Goal: Information Seeking & Learning: Check status

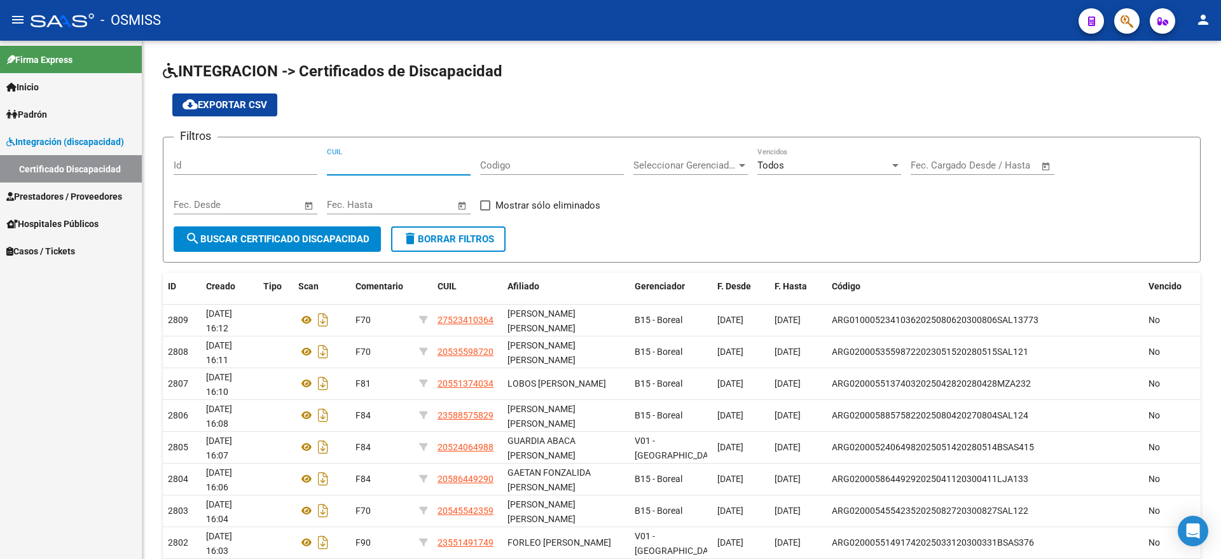
scroll to position [127, 0]
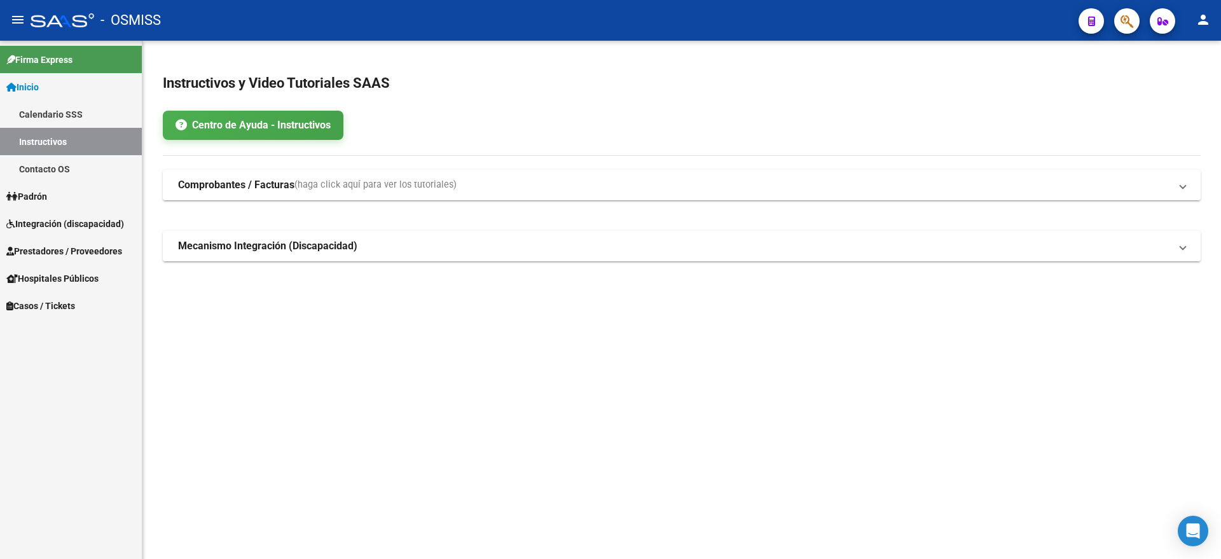
click at [93, 226] on span "Integración (discapacidad)" at bounding box center [65, 224] width 118 height 14
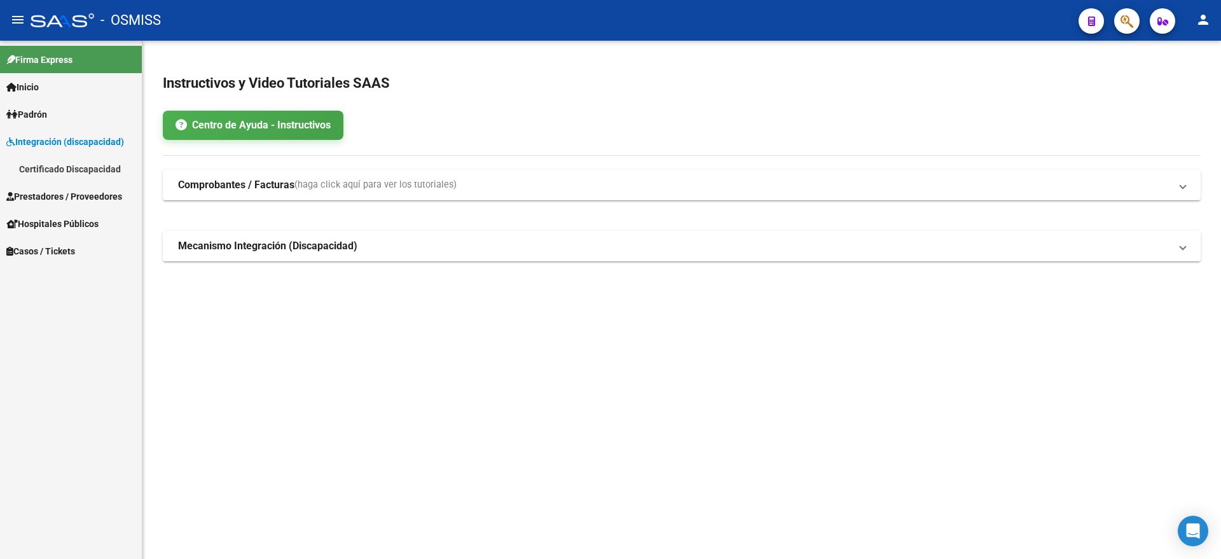
click at [92, 170] on link "Certificado Discapacidad" at bounding box center [71, 168] width 142 height 27
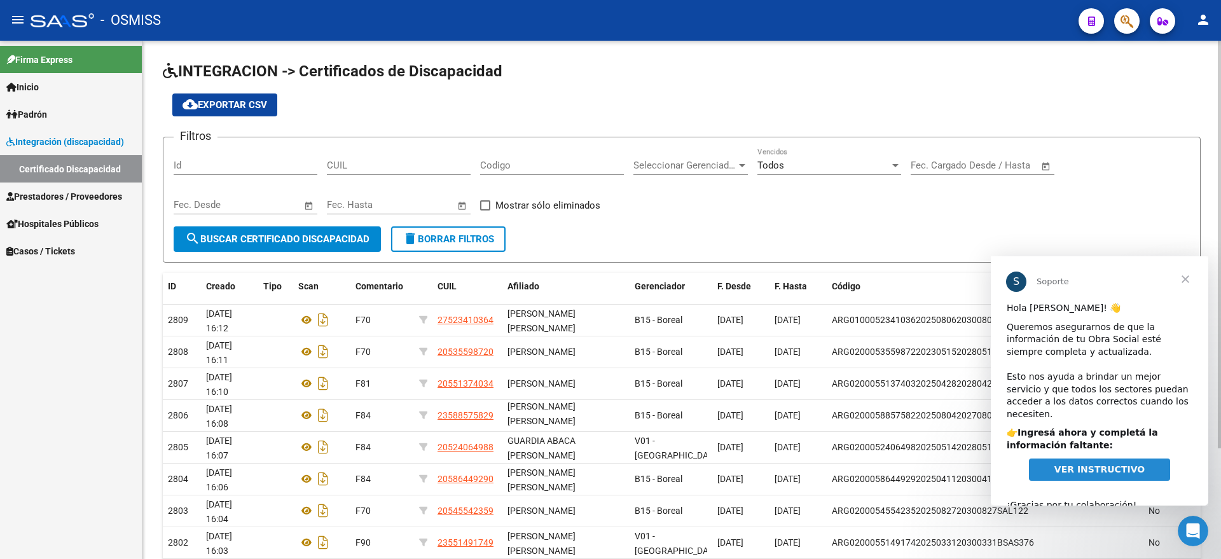
click at [252, 107] on span "cloud_download Exportar CSV" at bounding box center [224, 104] width 85 height 11
click at [1188, 282] on span "Cerrar" at bounding box center [1185, 279] width 46 height 46
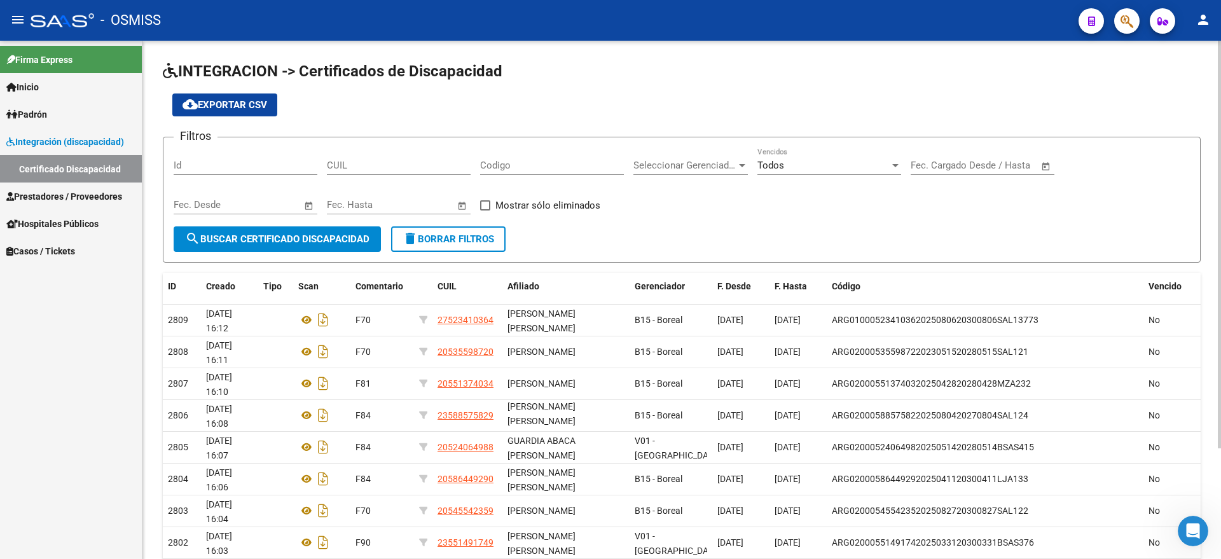
click at [986, 53] on div "INTEGRACION -> Certificados de Discapacidad cloud_download Exportar CSV Filtros…" at bounding box center [681, 370] width 1078 height 659
click at [372, 166] on input "CUIL" at bounding box center [399, 165] width 144 height 11
paste input "23-48410566-9"
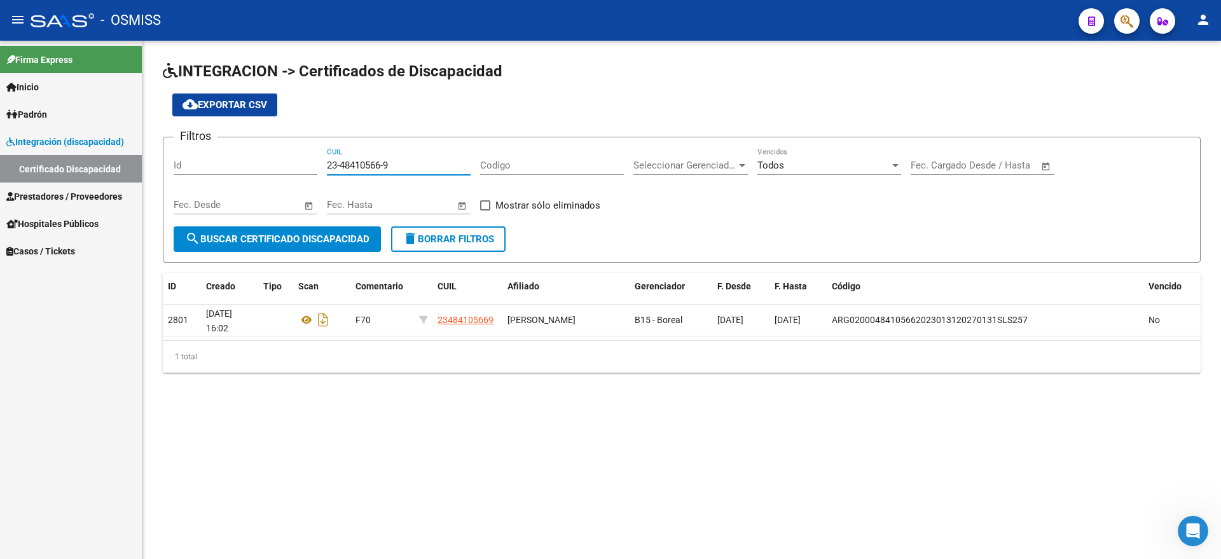
type input "23-48410566-9"
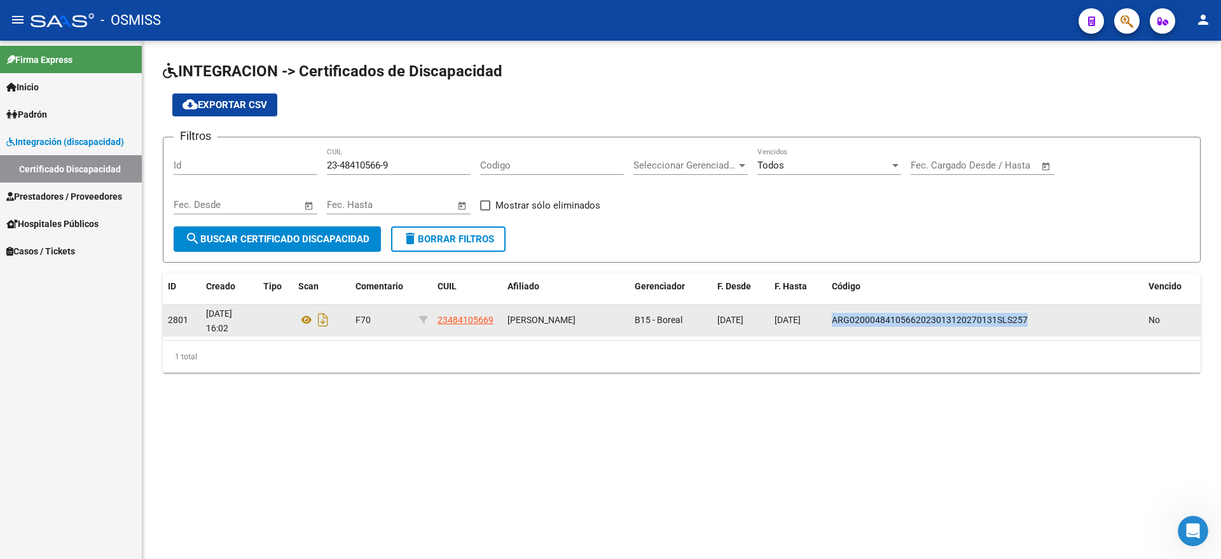
drag, startPoint x: 833, startPoint y: 317, endPoint x: 1024, endPoint y: 322, distance: 191.4
click at [1032, 322] on div "ARG02000484105662023013120270131SLS257" at bounding box center [985, 320] width 306 height 15
copy span "ARG02000484105662023013120270131SLS257"
click at [835, 321] on span "ARG02000484105662023013120270131SLS257" at bounding box center [930, 320] width 196 height 10
drag, startPoint x: 834, startPoint y: 318, endPoint x: 1034, endPoint y: 315, distance: 200.9
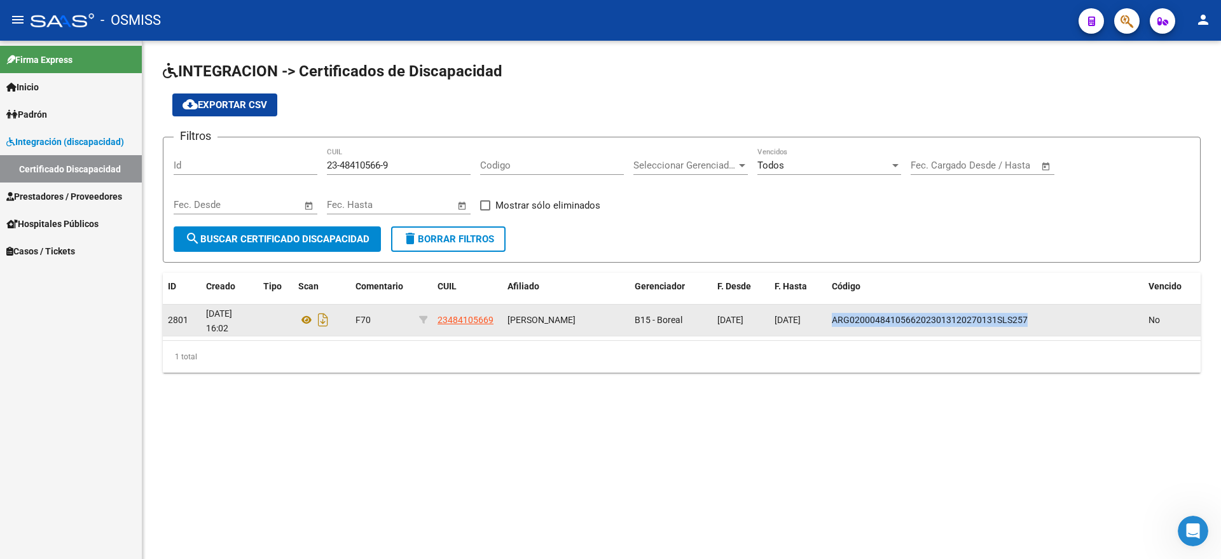
click at [1034, 315] on div "ARG02000484105662023013120270131SLS257" at bounding box center [985, 320] width 306 height 15
copy span "ARG02000484105662023013120270131SLS257"
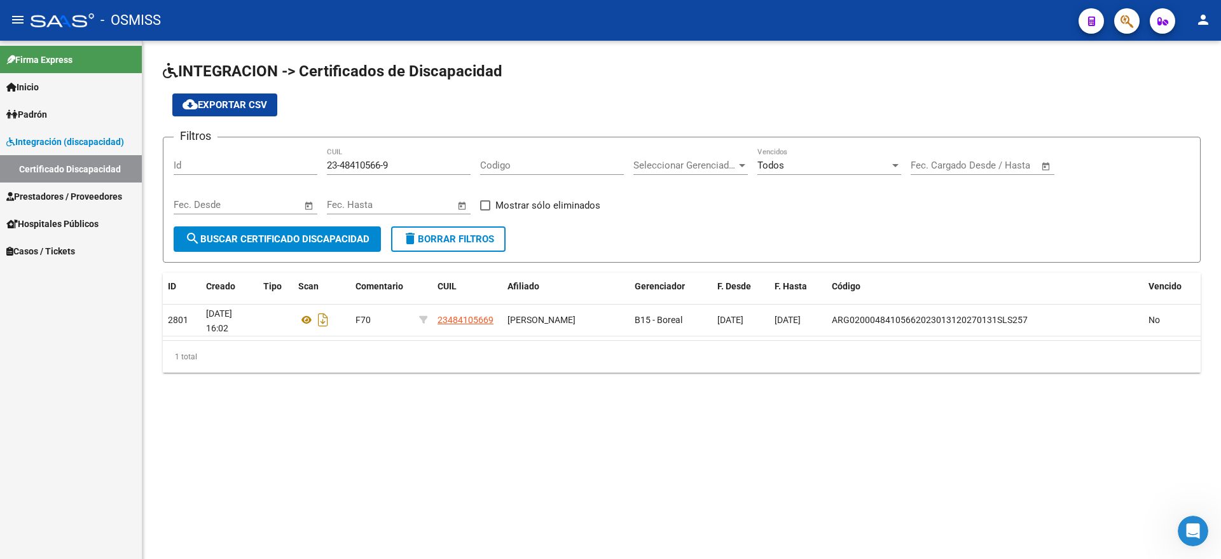
click at [340, 174] on div "23-48410566-9 CUIL" at bounding box center [399, 161] width 144 height 27
drag, startPoint x: 328, startPoint y: 162, endPoint x: 412, endPoint y: 163, distance: 83.9
click at [412, 163] on input "23-48410566-9" at bounding box center [399, 165] width 144 height 11
paste input "23-55149174-9"
type input "23-55149174-9"
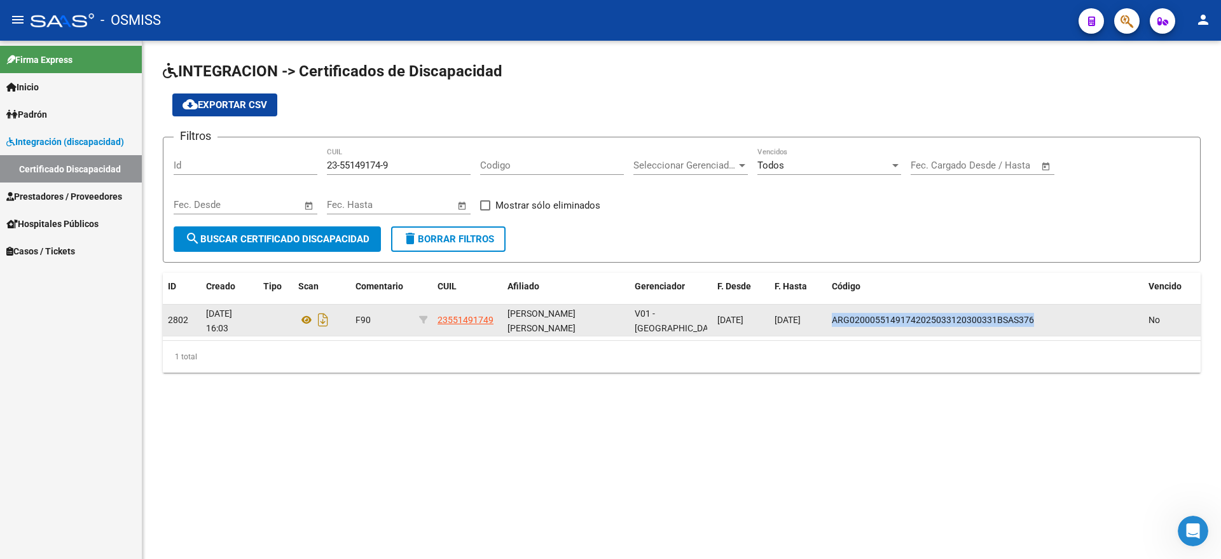
drag, startPoint x: 832, startPoint y: 320, endPoint x: 1051, endPoint y: 320, distance: 218.7
click at [1051, 320] on div "ARG02000551491742025033120300331BSAS376" at bounding box center [985, 320] width 306 height 15
copy span "ARG02000551491742025033120300331BSAS376"
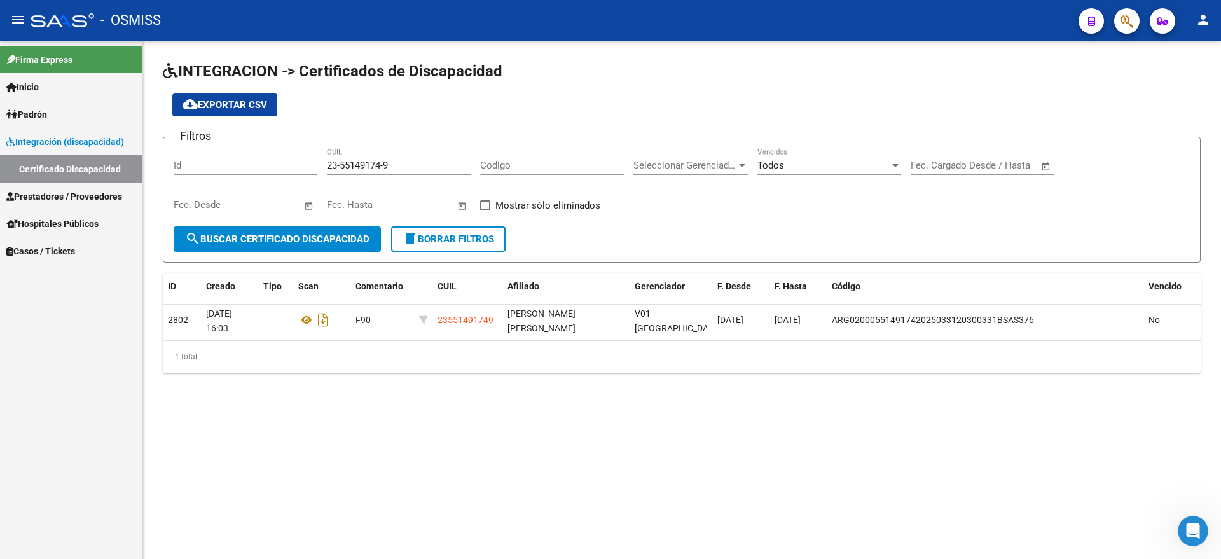
click at [359, 176] on div "23-55149174-9 CUIL" at bounding box center [399, 167] width 144 height 39
drag, startPoint x: 327, startPoint y: 164, endPoint x: 409, endPoint y: 165, distance: 81.4
click at [409, 165] on input "23-55149174-9" at bounding box center [399, 165] width 144 height 11
paste input "20-54554235-9"
type input "20-54554235-9"
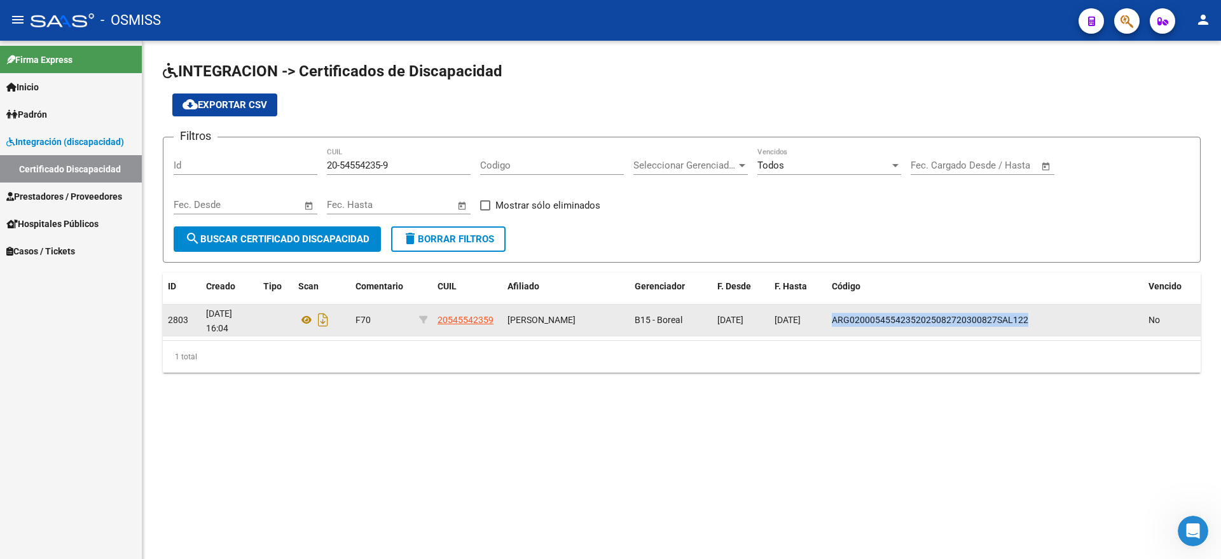
drag, startPoint x: 832, startPoint y: 320, endPoint x: 1030, endPoint y: 320, distance: 198.4
click at [1030, 320] on div "ARG02000545542352025082720300827SAL122" at bounding box center [985, 320] width 306 height 15
copy span "ARG02000545542352025082720300827SAL122"
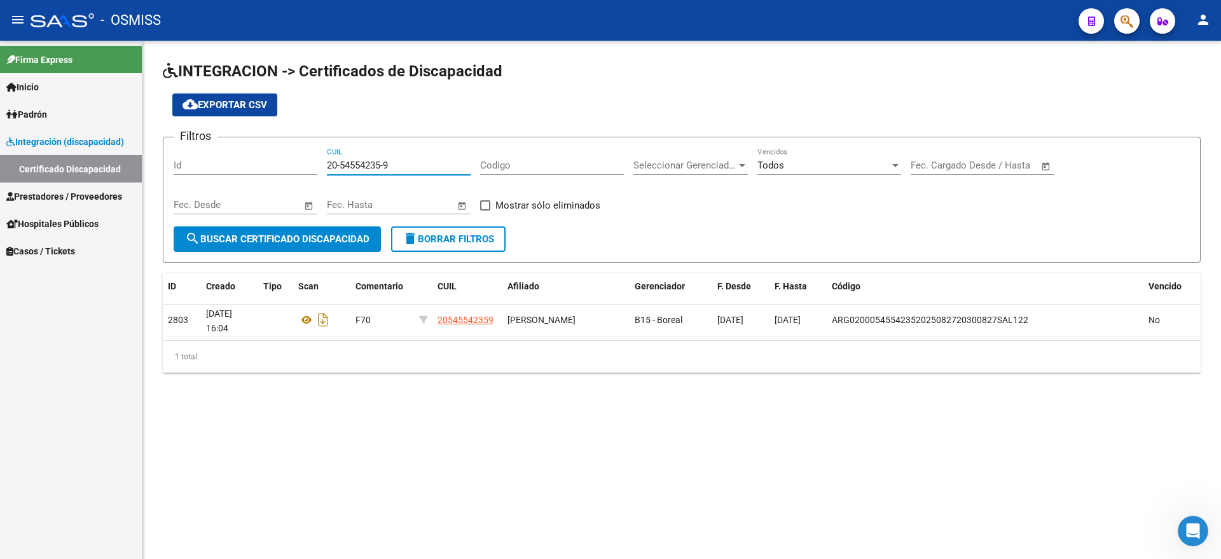
click at [327, 166] on input "20-54554235-9" at bounding box center [399, 165] width 144 height 11
drag, startPoint x: 327, startPoint y: 163, endPoint x: 410, endPoint y: 163, distance: 82.7
click at [410, 163] on input "20-54554235-9" at bounding box center [399, 165] width 144 height 11
paste input "20-58644929-0"
type input "20-58644929-0"
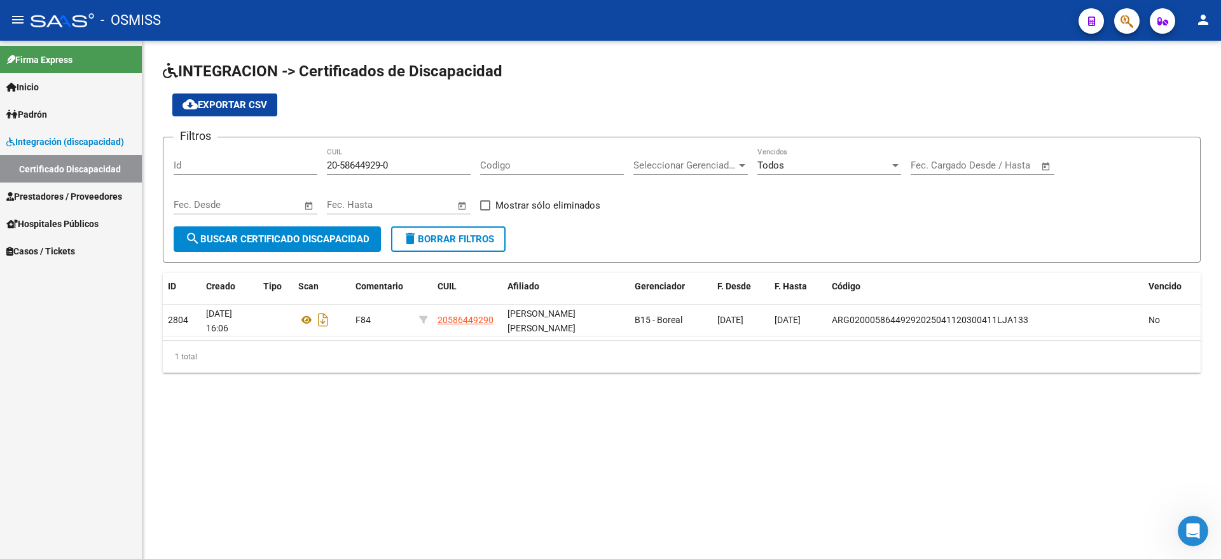
click at [362, 154] on div "20-58644929-0 CUIL" at bounding box center [399, 161] width 144 height 27
drag, startPoint x: 327, startPoint y: 163, endPoint x: 469, endPoint y: 163, distance: 141.1
click at [469, 163] on input "20-58644929-0" at bounding box center [399, 165] width 144 height 11
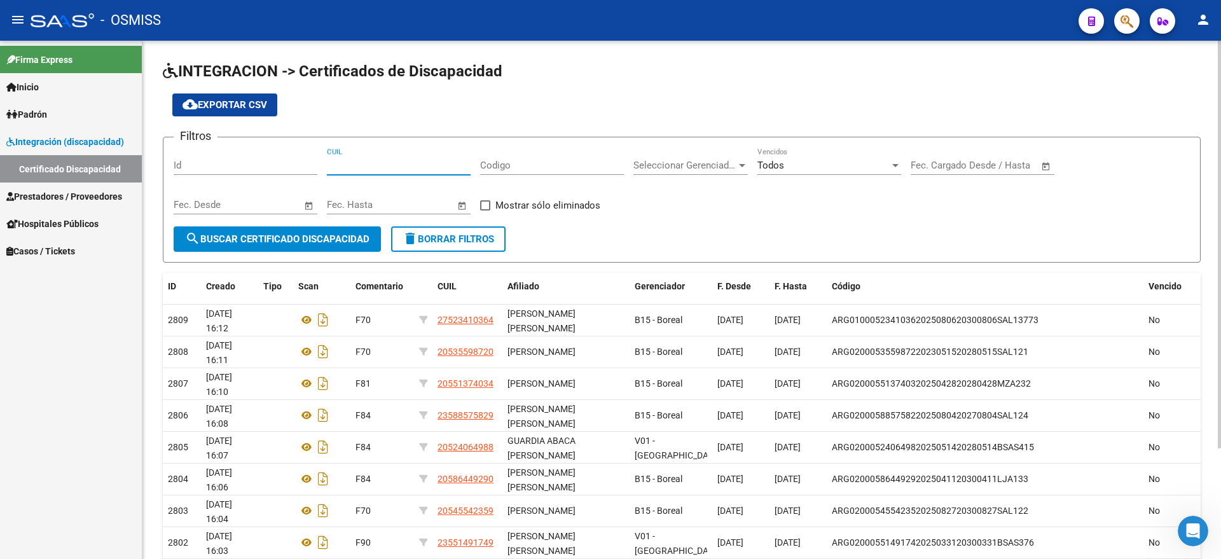
click at [387, 168] on input "CUIL" at bounding box center [399, 165] width 144 height 11
paste input "20-58644929-0"
type input "20-58644929-0"
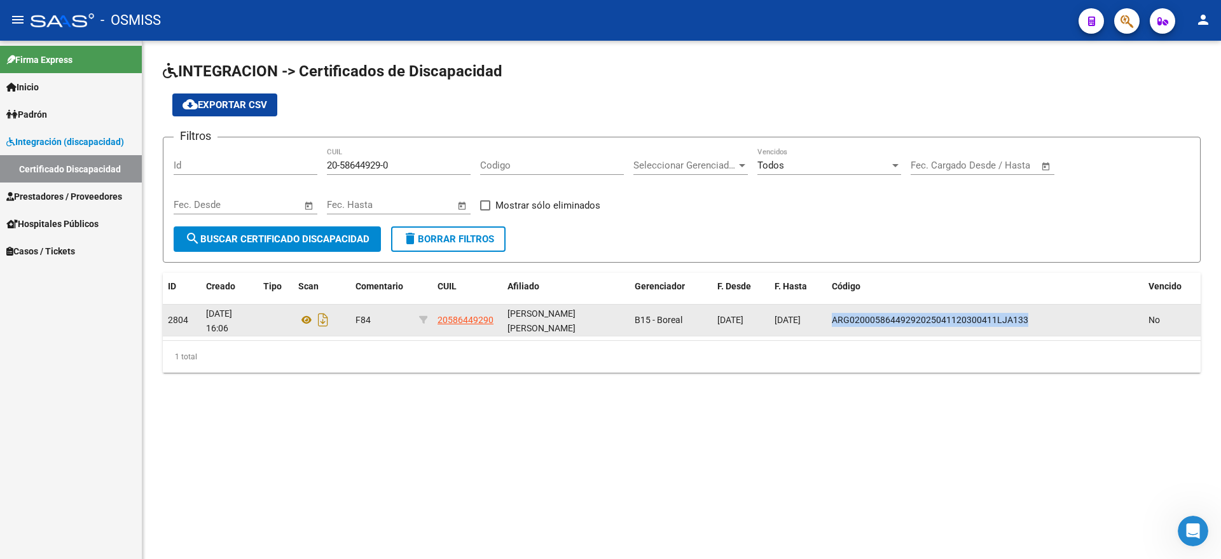
drag, startPoint x: 830, startPoint y: 317, endPoint x: 1010, endPoint y: 319, distance: 179.3
click at [1068, 319] on datatable-body-cell "ARG02000586449292025041120300411LJA133" at bounding box center [985, 320] width 317 height 31
copy span "ARG02000586449292025041120300411LJA133"
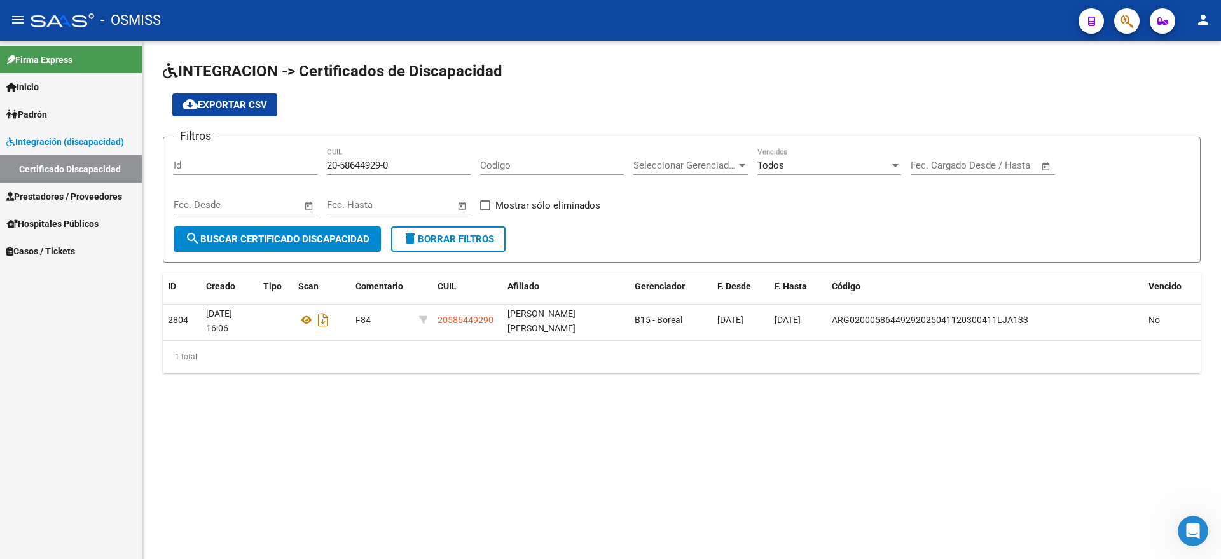
click at [334, 174] on div "20-58644929-0 CUIL" at bounding box center [399, 161] width 144 height 27
drag, startPoint x: 326, startPoint y: 167, endPoint x: 374, endPoint y: 167, distance: 48.3
click at [374, 167] on div "Filtros Id 20-58644929-0 CUIL Codigo Seleccionar Gerenciador Seleccionar Gerenc…" at bounding box center [682, 187] width 1016 height 79
drag, startPoint x: 327, startPoint y: 161, endPoint x: 416, endPoint y: 163, distance: 89.0
click at [416, 163] on input "20-58644929-0" at bounding box center [399, 165] width 144 height 11
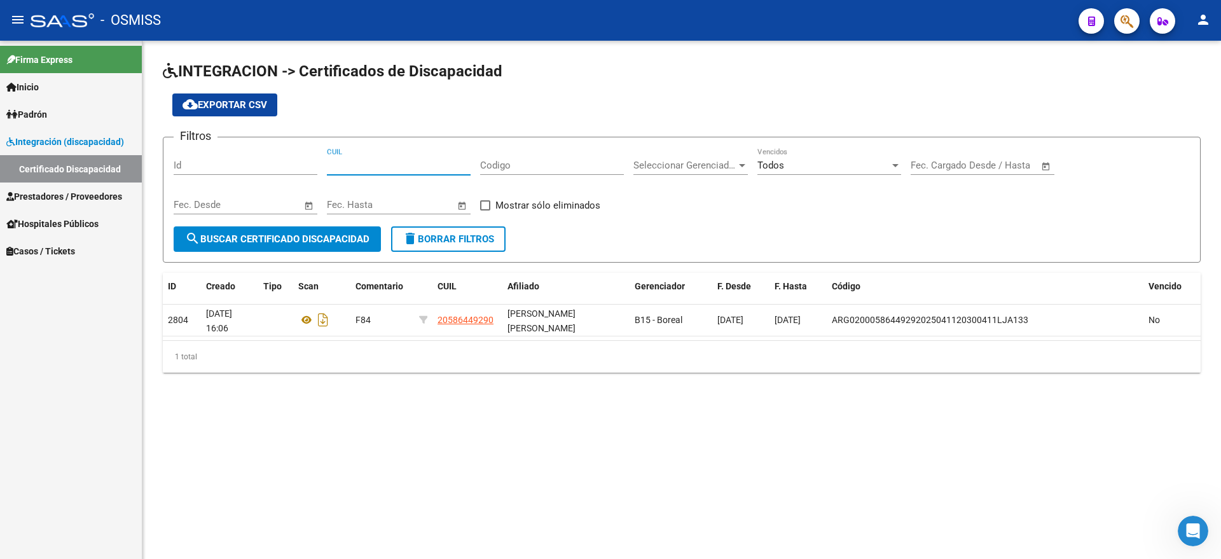
paste input "20-52406498-8"
type input "20-52406498-8"
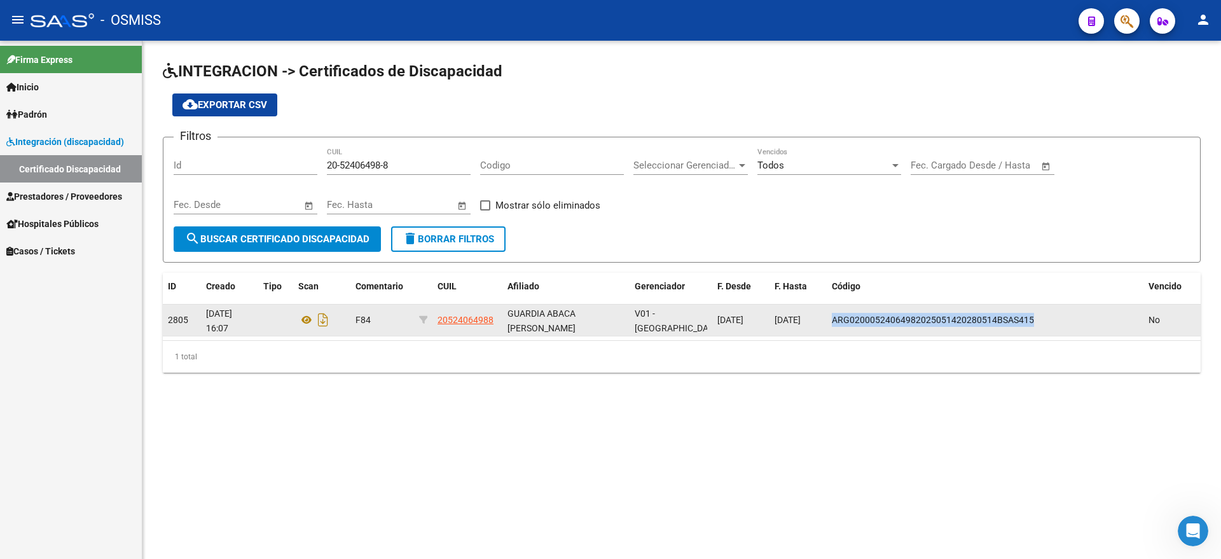
drag, startPoint x: 834, startPoint y: 317, endPoint x: 1026, endPoint y: 317, distance: 191.4
click at [1031, 317] on span "ARG02000524064982025051420280514BSAS415" at bounding box center [933, 320] width 202 height 10
copy span "ARG02000524064982025051420280514BSAS415"
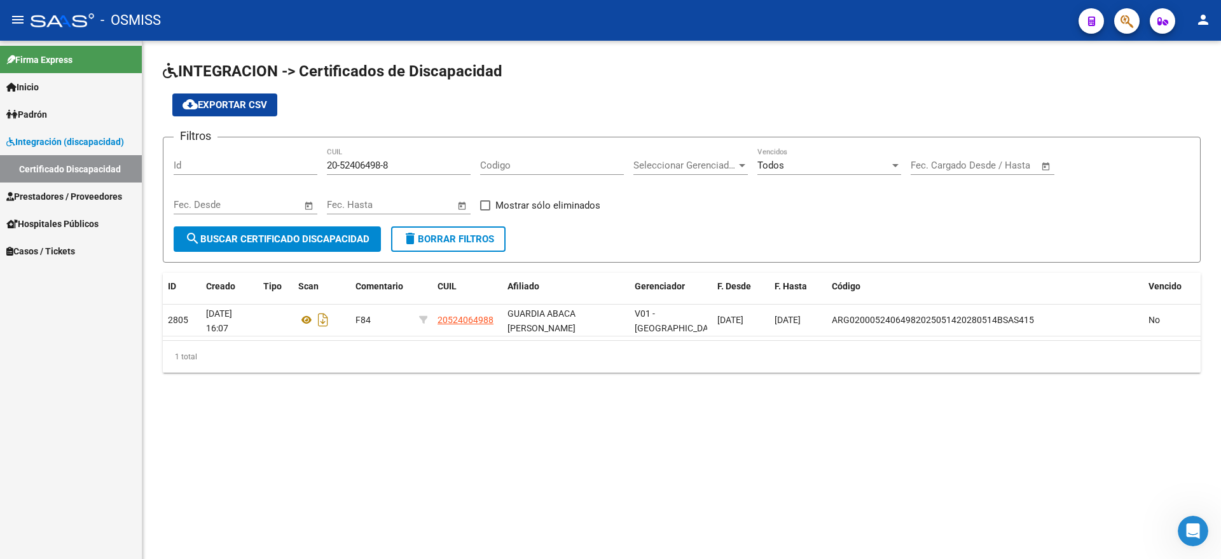
click at [331, 165] on div "Filtros Id 20-52406498-8 CUIL Codigo Seleccionar Gerenciador Seleccionar Gerenc…" at bounding box center [682, 187] width 1016 height 79
drag, startPoint x: 327, startPoint y: 164, endPoint x: 422, endPoint y: 163, distance: 94.7
click at [422, 163] on input "20-52406498-8" at bounding box center [399, 165] width 144 height 11
paste input "23-58857582-9"
type input "23-58857582-9"
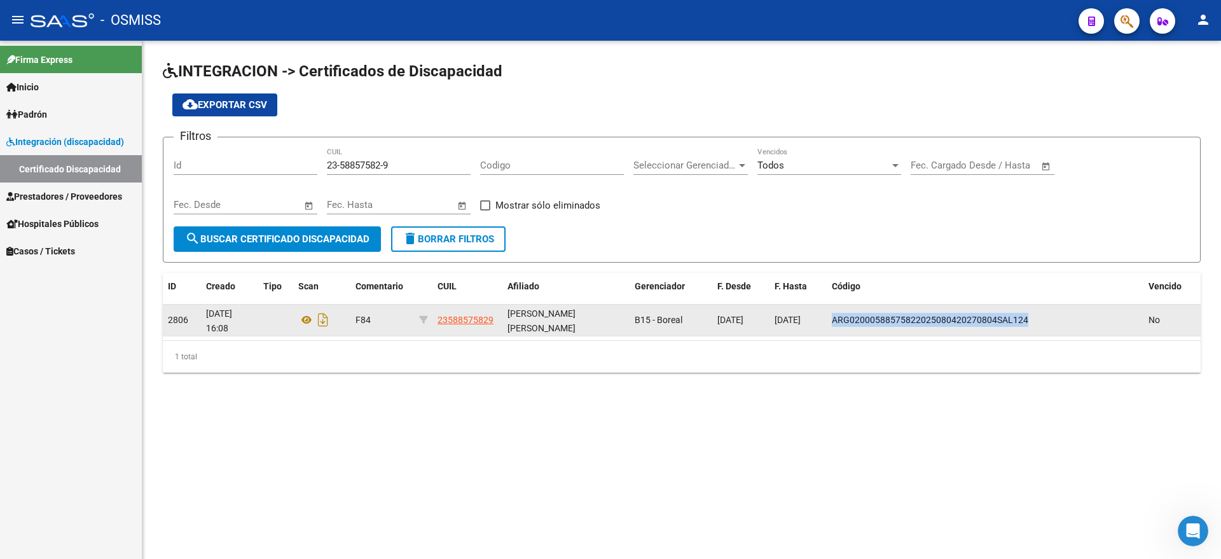
drag, startPoint x: 835, startPoint y: 317, endPoint x: 1044, endPoint y: 323, distance: 209.3
click at [1067, 323] on datatable-body-cell "ARG02000588575822025080420270804SAL124" at bounding box center [985, 320] width 317 height 31
copy span "ARG02000588575822025080420270804SAL124"
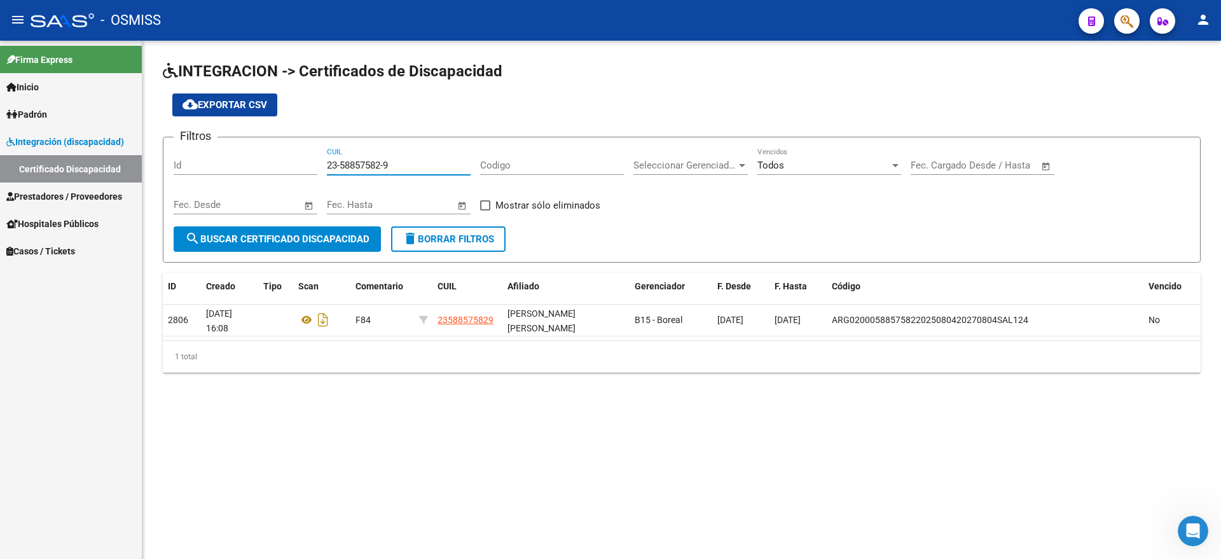
drag, startPoint x: 327, startPoint y: 163, endPoint x: 449, endPoint y: 163, distance: 122.1
click at [449, 163] on input "23-58857582-9" at bounding box center [399, 165] width 144 height 11
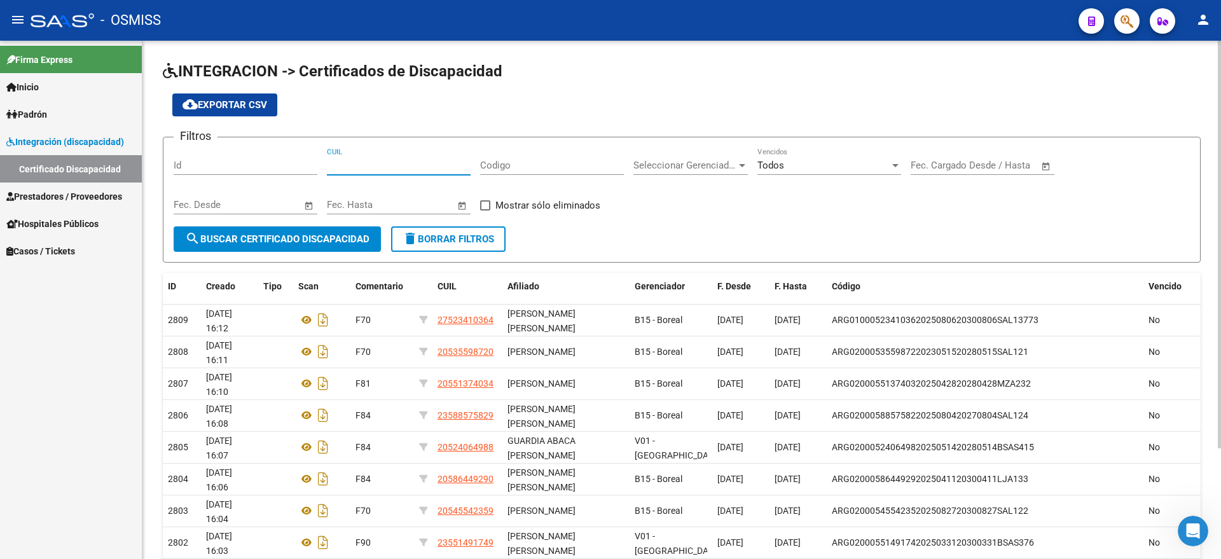
click at [360, 170] on input "CUIL" at bounding box center [399, 165] width 144 height 11
paste input "20-55137403-4"
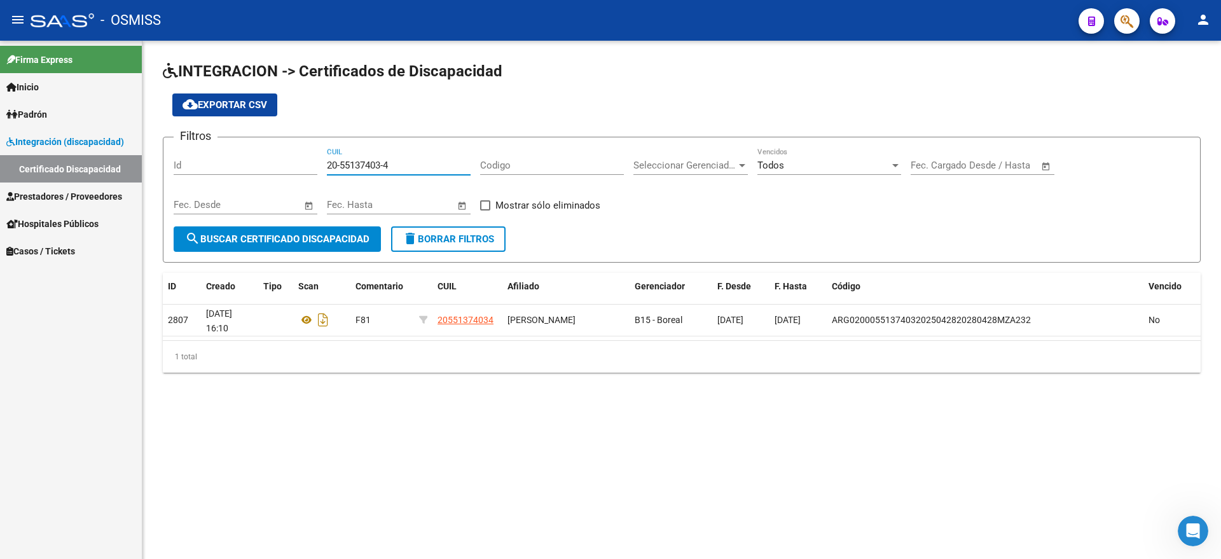
type input "20-55137403-4"
click at [445, 191] on div "Fecha inicio – Fecha fin Fec. Hasta" at bounding box center [391, 200] width 128 height 27
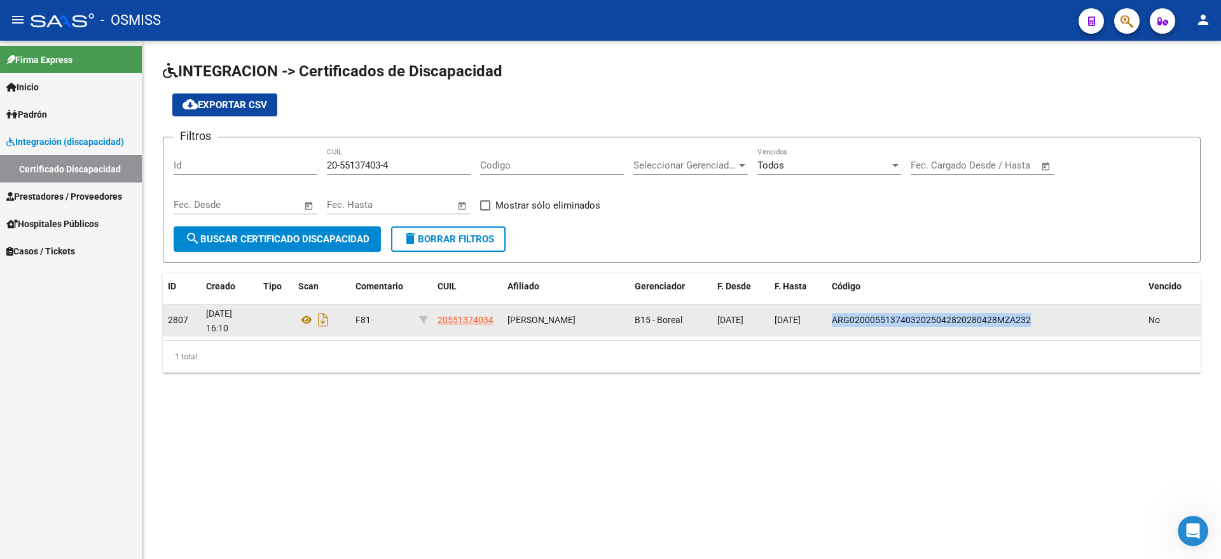
drag, startPoint x: 831, startPoint y: 319, endPoint x: 1033, endPoint y: 319, distance: 201.5
click at [1033, 319] on datatable-body-cell "ARG02000551374032025042820280428MZA232" at bounding box center [985, 320] width 317 height 31
copy span "ARG02000551374032025042820280428MZA232"
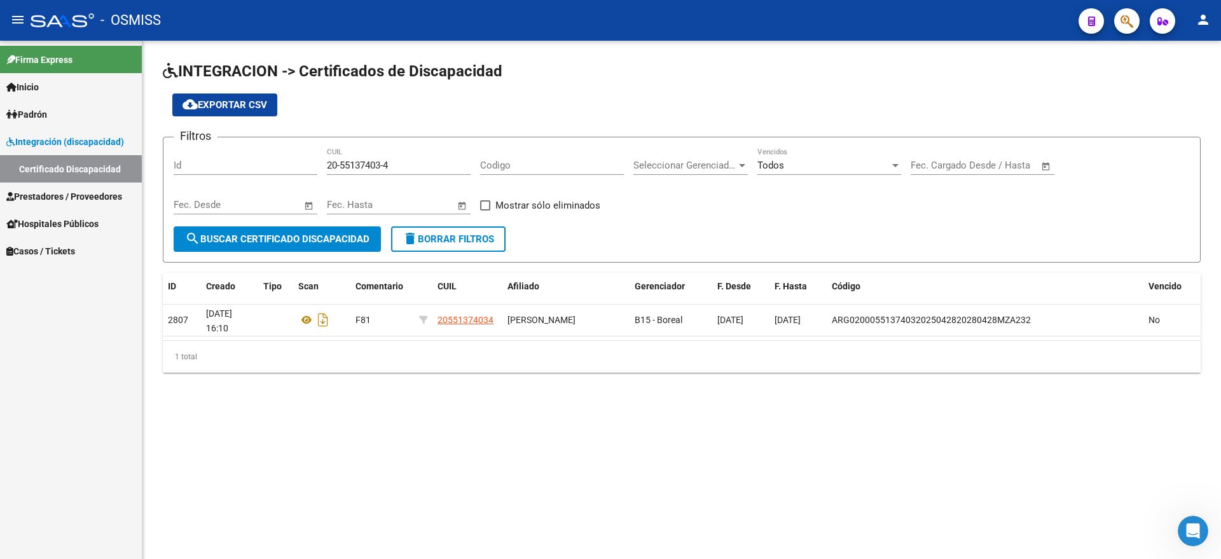
click at [326, 165] on div "Filtros Id 20-55137403-4 CUIL Codigo Seleccionar Gerenciador Seleccionar Gerenc…" at bounding box center [682, 187] width 1016 height 79
drag, startPoint x: 327, startPoint y: 165, endPoint x: 426, endPoint y: 165, distance: 98.5
click at [426, 165] on input "20-55137403-4" at bounding box center [399, 165] width 144 height 11
paste input "20-53559872-0"
type input "20-53559872-0"
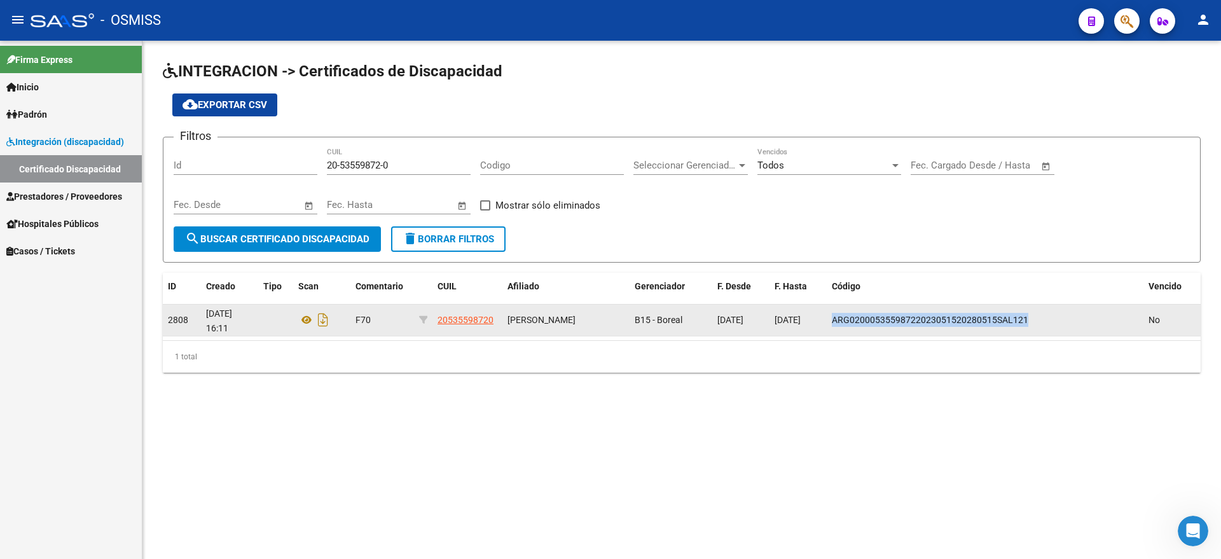
drag, startPoint x: 832, startPoint y: 319, endPoint x: 1013, endPoint y: 320, distance: 181.2
click at [1037, 319] on div "ARG02000535598722023051520280515SAL121" at bounding box center [985, 320] width 306 height 15
copy span "ARG02000535598722023051520280515SAL121"
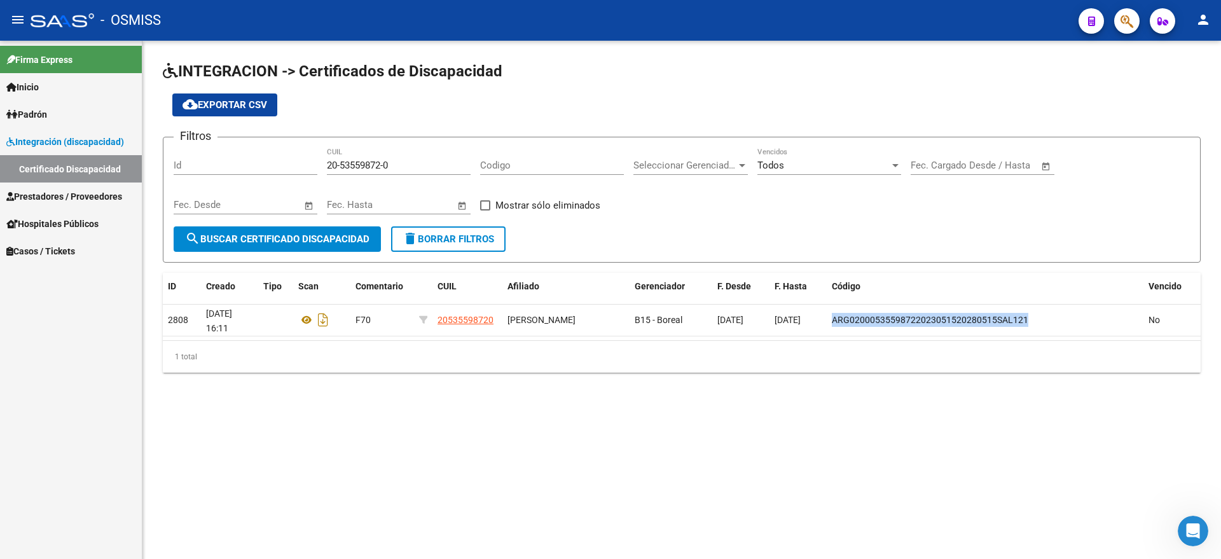
click at [327, 165] on input "20-53559872-0" at bounding box center [399, 165] width 144 height 11
drag, startPoint x: 327, startPoint y: 165, endPoint x: 409, endPoint y: 166, distance: 81.4
click at [409, 166] on input "20-53559872-0" at bounding box center [399, 165] width 144 height 11
paste input "27-52341036-4"
type input "27-52341036-4"
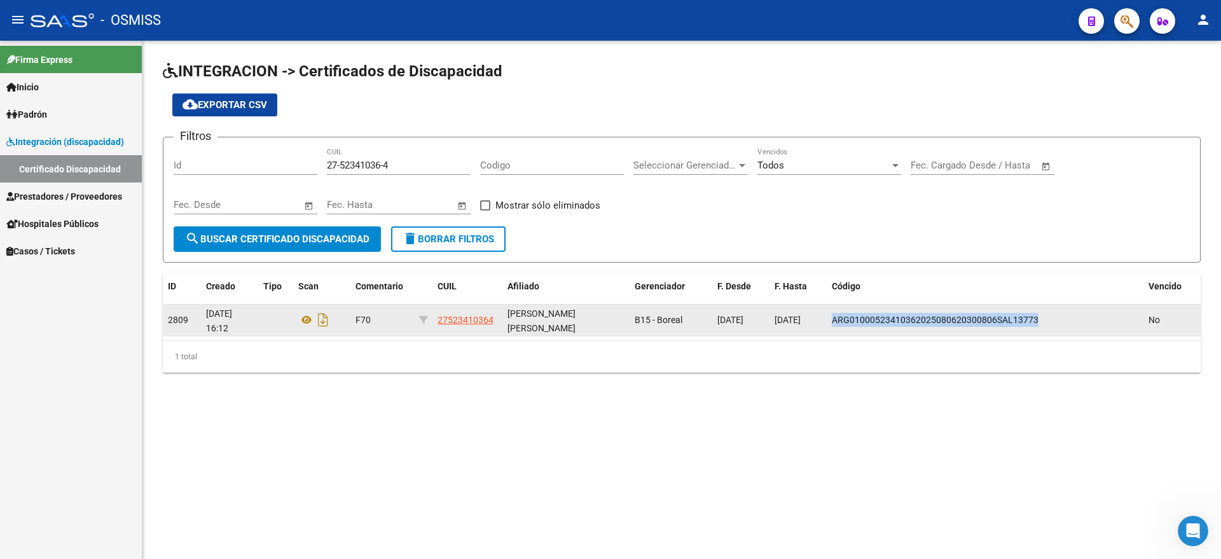
drag, startPoint x: 831, startPoint y: 317, endPoint x: 1036, endPoint y: 317, distance: 204.7
click at [1036, 317] on datatable-body-cell "ARG01000523410362025080620300806SAL13773" at bounding box center [985, 320] width 317 height 31
copy span "ARG01000523410362025080620300806SAL13773"
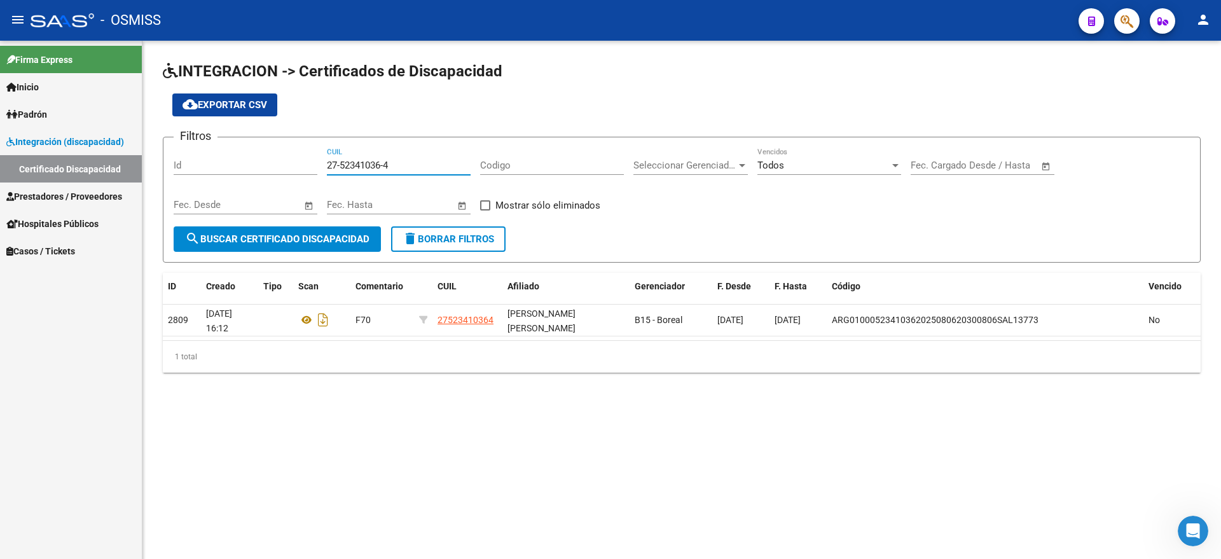
drag, startPoint x: 327, startPoint y: 161, endPoint x: 460, endPoint y: 151, distance: 133.3
click at [460, 151] on div "27-52341036-4 CUIL" at bounding box center [399, 161] width 144 height 27
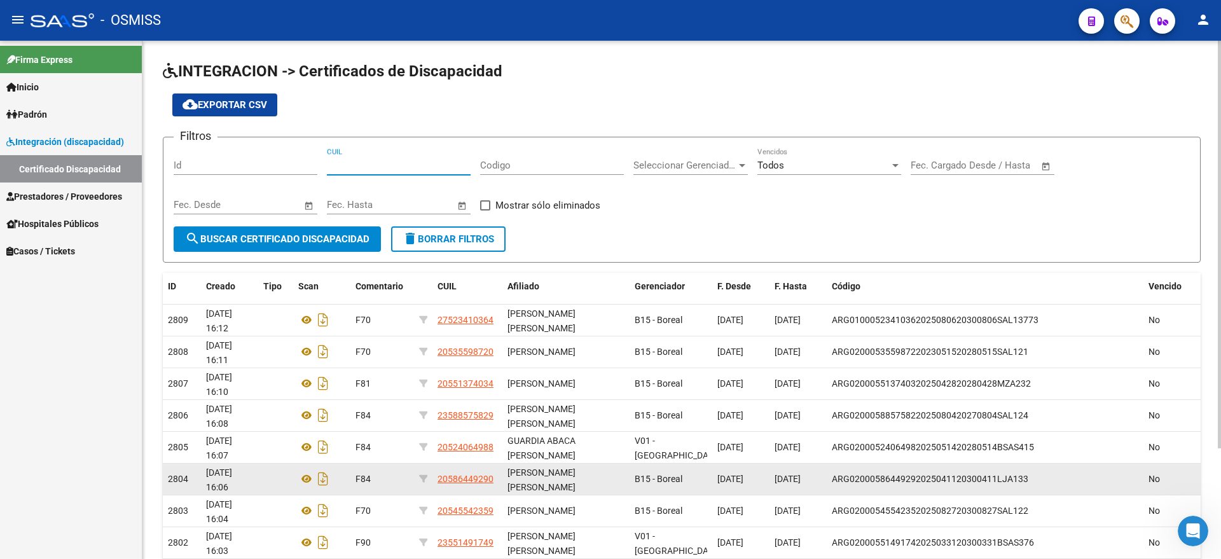
scroll to position [127, 0]
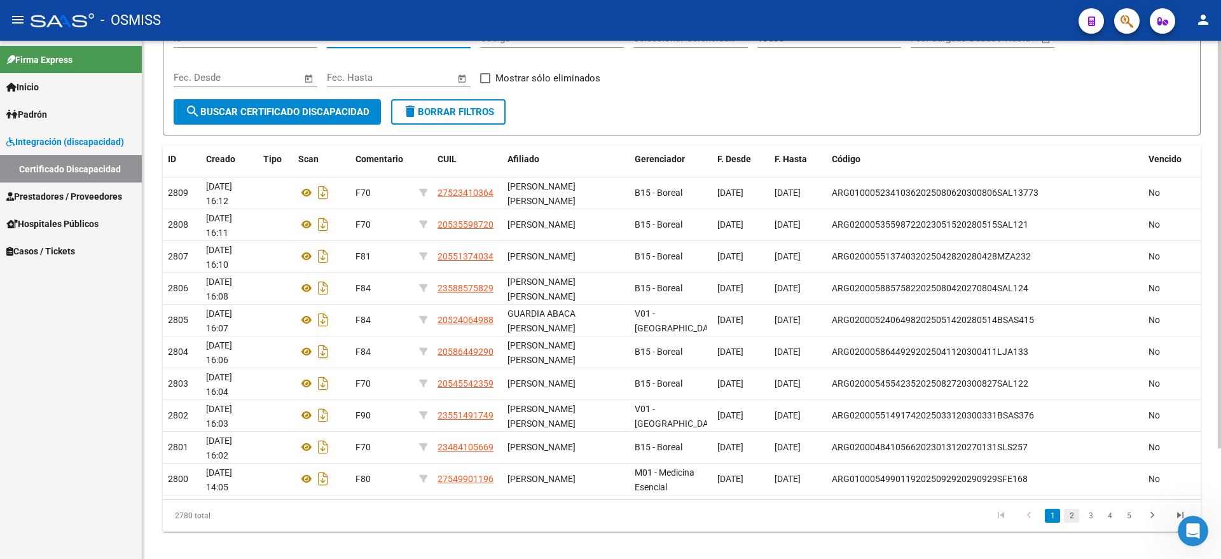
click at [1071, 516] on link "2" at bounding box center [1071, 516] width 15 height 14
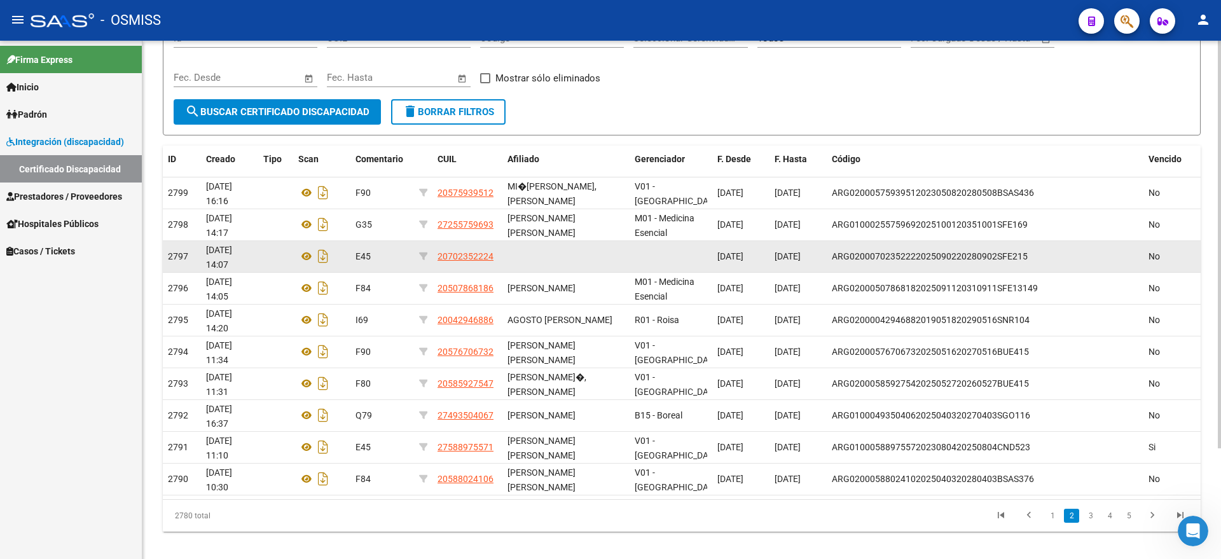
drag, startPoint x: 454, startPoint y: 256, endPoint x: 434, endPoint y: 259, distance: 20.1
click at [434, 259] on datatable-body-cell "20702352224" at bounding box center [467, 256] width 70 height 31
click at [562, 256] on datatable-body-cell at bounding box center [565, 256] width 127 height 31
click at [537, 266] on datatable-body-cell at bounding box center [565, 256] width 127 height 31
click at [465, 259] on span "20702352224" at bounding box center [465, 256] width 56 height 10
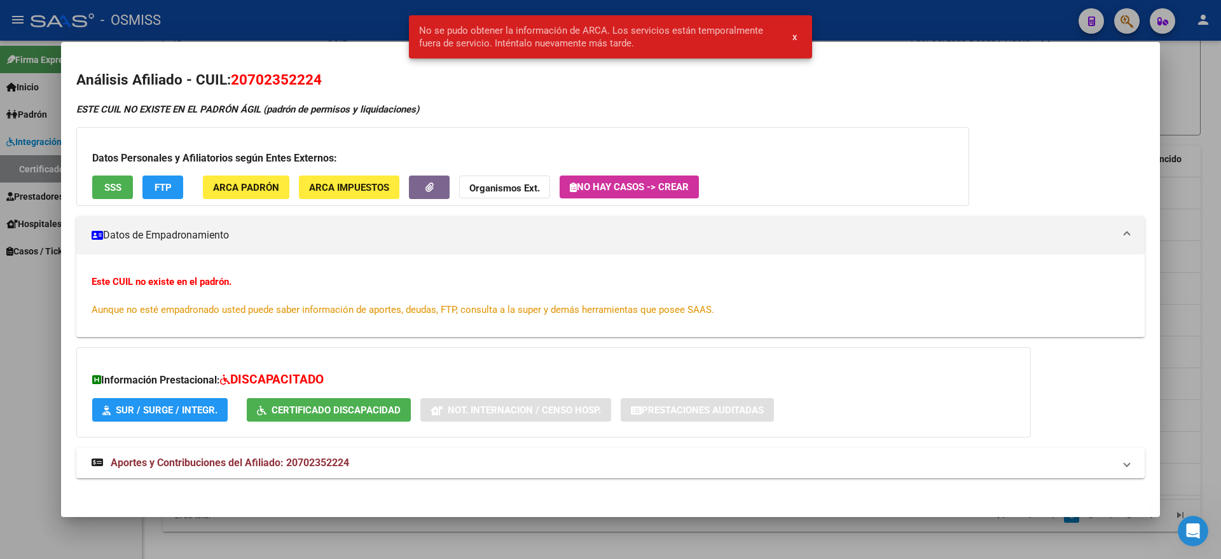
scroll to position [5, 0]
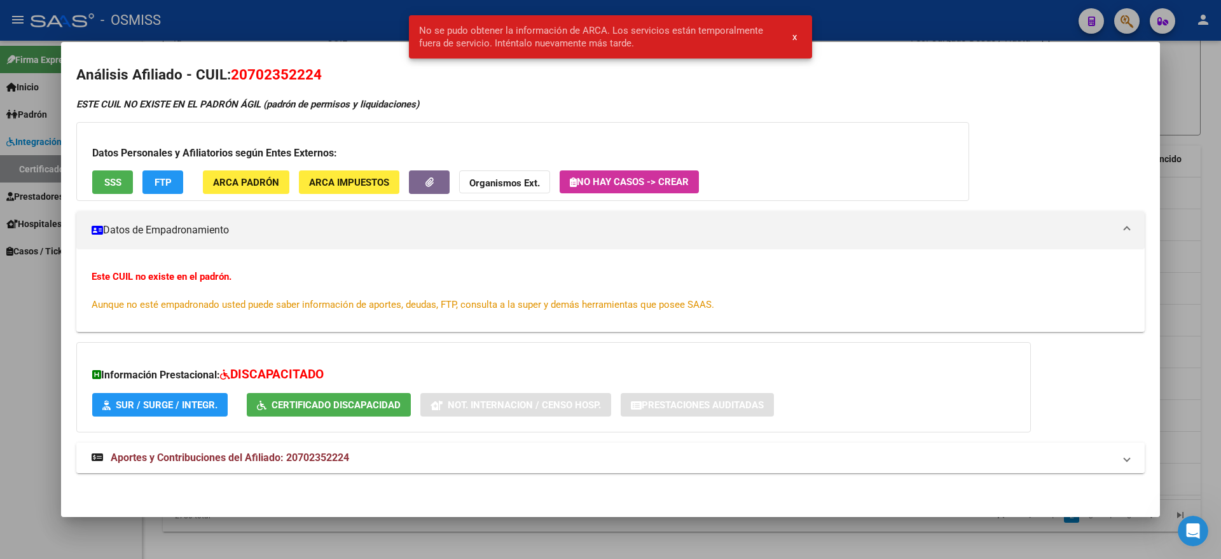
drag, startPoint x: 303, startPoint y: 455, endPoint x: 468, endPoint y: 455, distance: 164.7
click at [468, 455] on mat-panel-title "Aportes y Contribuciones del Afiliado: 20702352224" at bounding box center [603, 457] width 1022 height 15
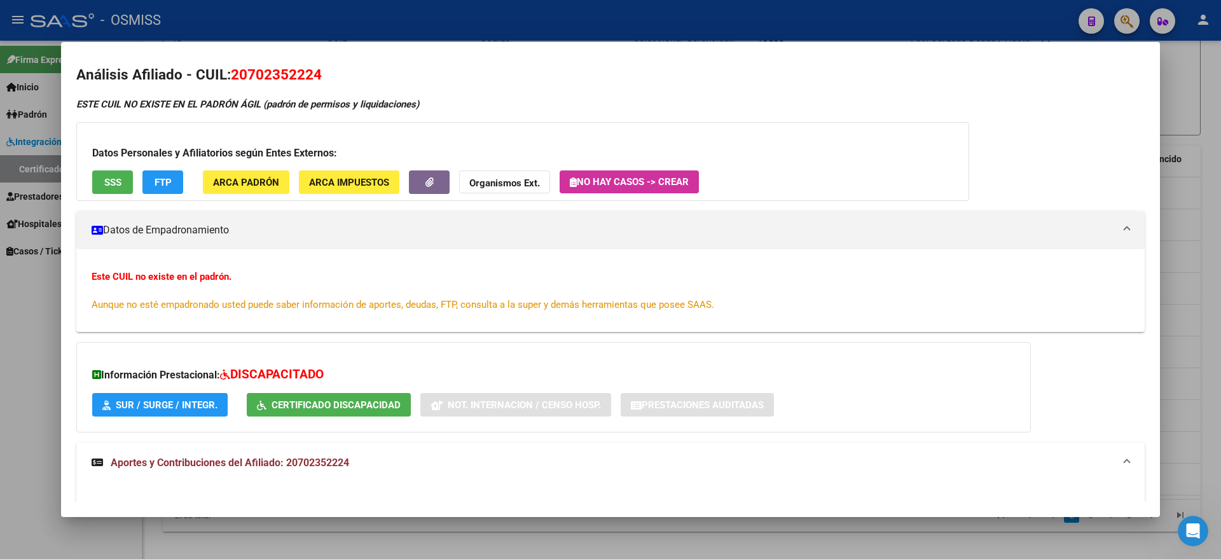
click at [268, 237] on mat-panel-title "Datos de Empadronamiento" at bounding box center [603, 230] width 1022 height 15
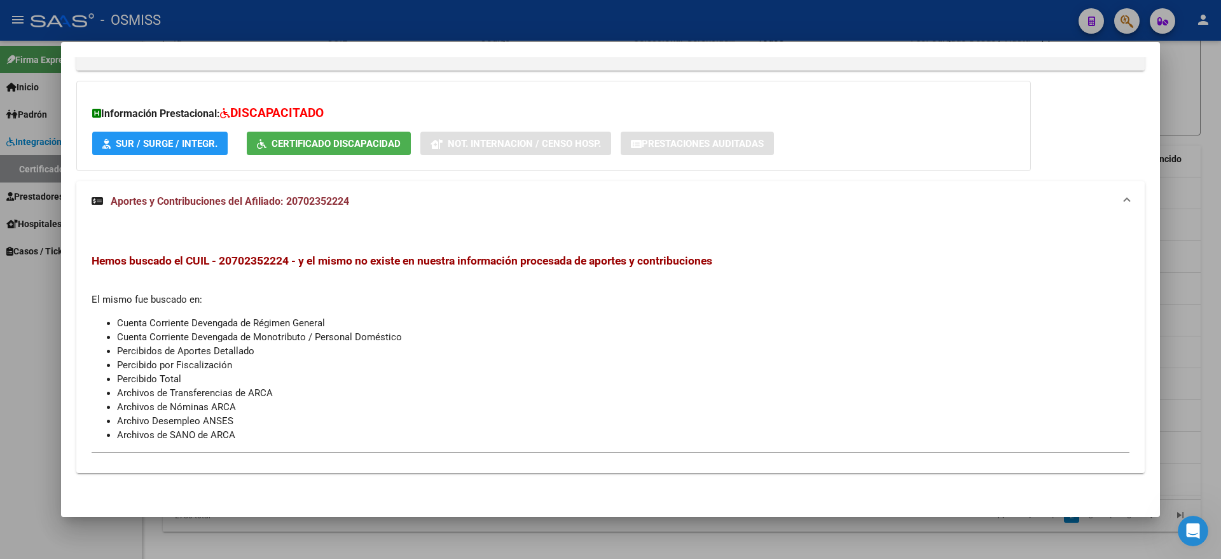
scroll to position [0, 0]
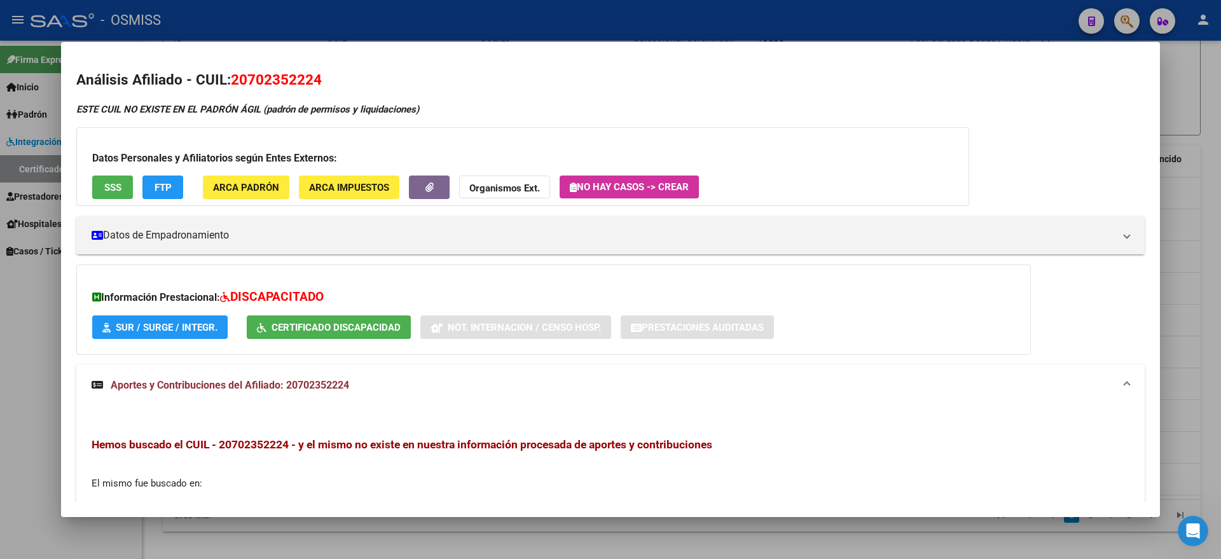
click at [1193, 87] on div at bounding box center [610, 279] width 1221 height 559
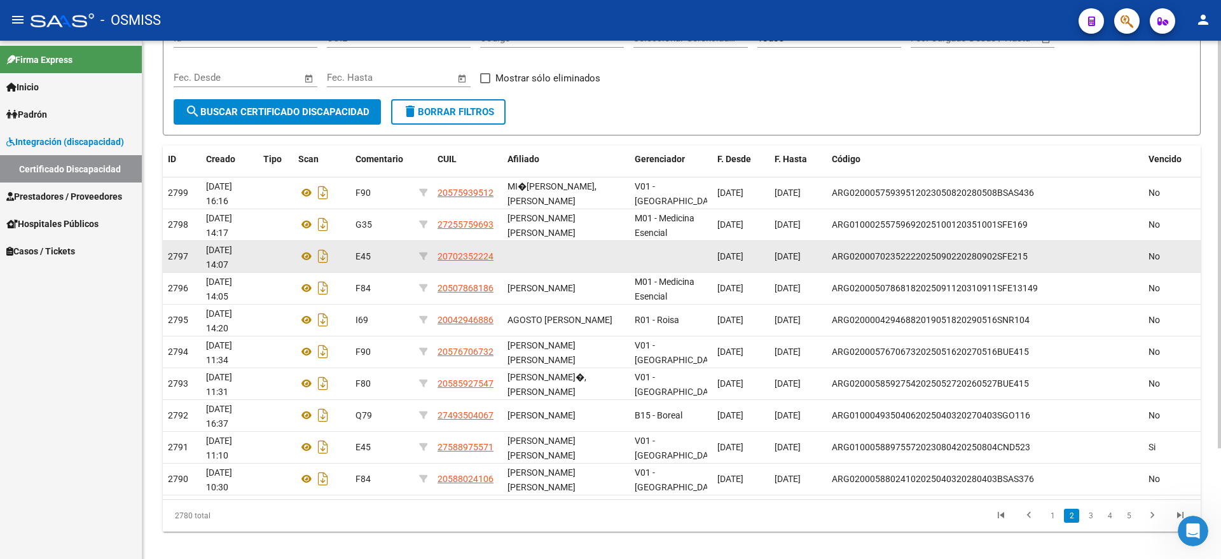
drag, startPoint x: 731, startPoint y: 254, endPoint x: 636, endPoint y: 255, distance: 94.1
click at [642, 255] on datatable-body-cell at bounding box center [670, 256] width 83 height 31
click at [458, 256] on span "20702352224" at bounding box center [465, 256] width 56 height 10
